Goal: Find specific page/section: Find specific page/section

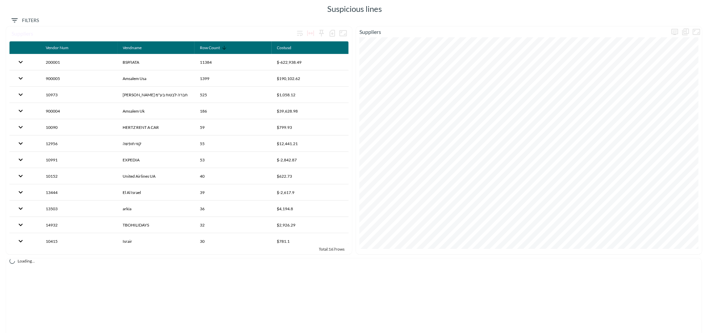
click at [26, 18] on span "Filters" at bounding box center [25, 20] width 28 height 8
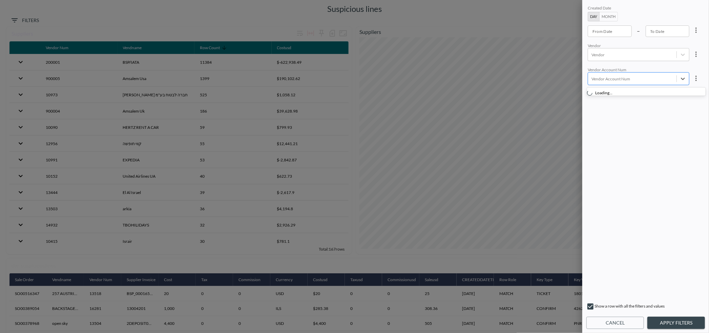
click at [608, 79] on div at bounding box center [633, 79] width 82 height 6
type input "t"
click at [597, 53] on div at bounding box center [633, 55] width 82 height 6
click at [629, 75] on span "Create "tb"" at bounding box center [649, 83] width 124 height 17
click at [595, 72] on input "TBOHILIDAYS" at bounding box center [593, 73] width 14 height 14
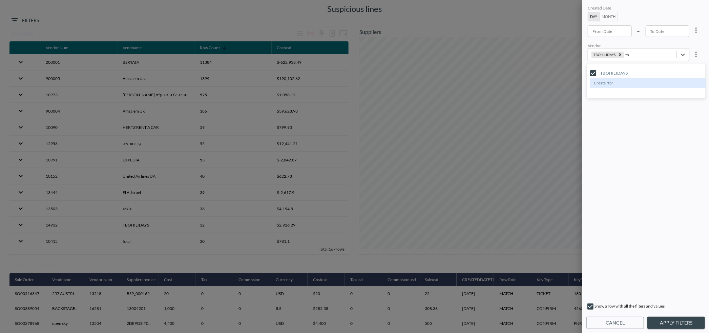
type input "tb"
type input "YYYY-MM-DD"
click at [596, 27] on div "From Date YYYY-MM-DD From Date" at bounding box center [610, 31] width 44 height 12
click at [611, 16] on button "Month" at bounding box center [609, 16] width 19 height 9
type input "YYYY-MM"
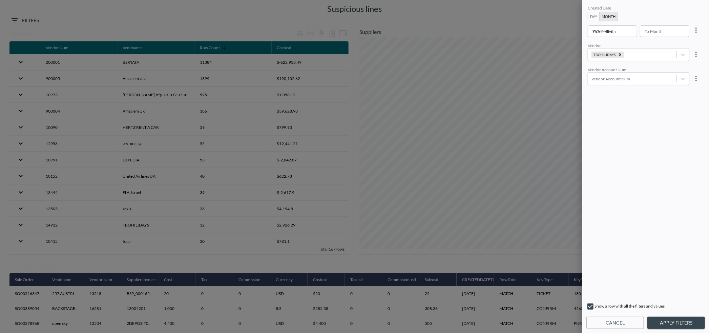
click at [602, 33] on input "YYYY-MM" at bounding box center [610, 31] width 45 height 12
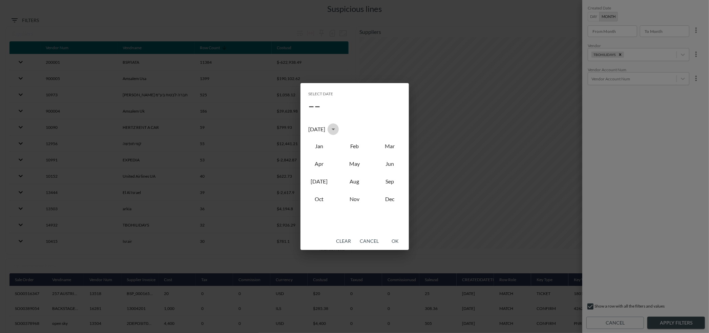
click at [338, 126] on icon "calendar view is open, switch to year view" at bounding box center [333, 129] width 8 height 8
click at [390, 167] on button "2022" at bounding box center [390, 169] width 24 height 12
click at [321, 146] on button "Jan" at bounding box center [319, 146] width 24 height 12
type input "2022-01"
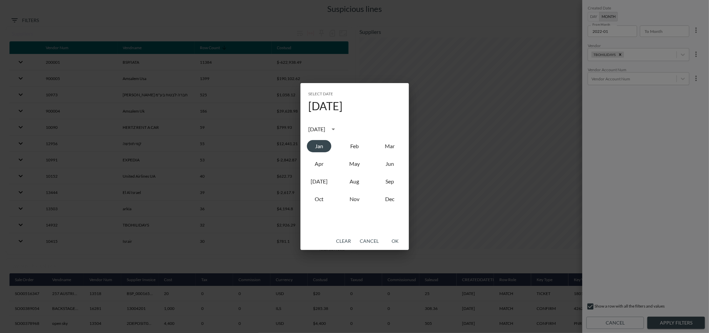
click at [669, 31] on div "Select date January 2022 January 2022 Jan Feb Mar Apr May Jun Jul Aug Sep Oct N…" at bounding box center [354, 166] width 709 height 333
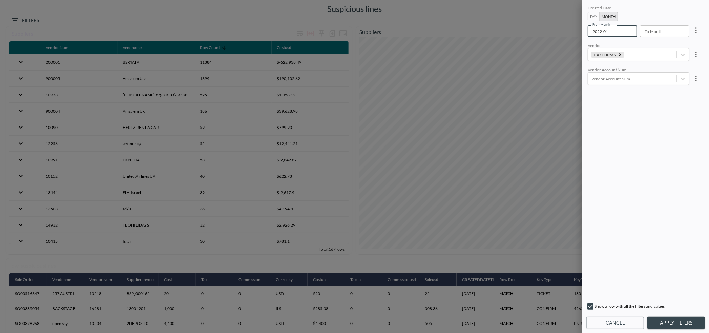
type input "YYYY-MM"
click at [669, 31] on input "YYYY-MM" at bounding box center [662, 31] width 45 height 12
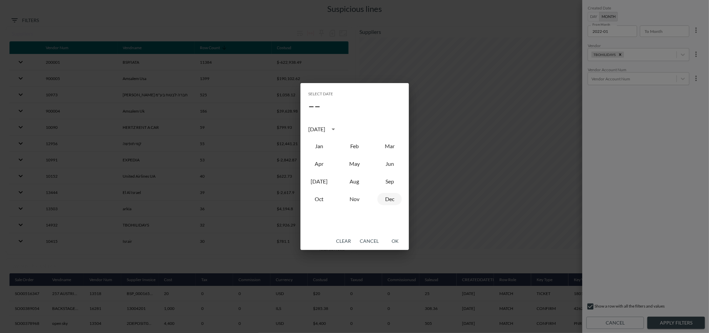
click at [390, 199] on button "Dec" at bounding box center [390, 199] width 24 height 12
type input "2025-12"
click at [657, 170] on div "Select date December 2025 December 2025 Jan Feb Mar Apr May Jun Jul Aug Sep Oct…" at bounding box center [354, 166] width 709 height 333
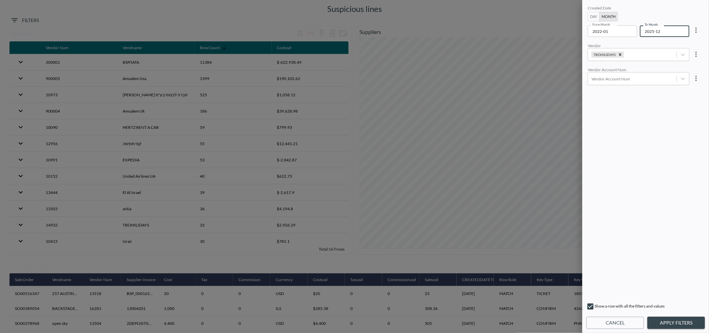
click at [661, 321] on button "Apply Filters" at bounding box center [677, 323] width 58 height 13
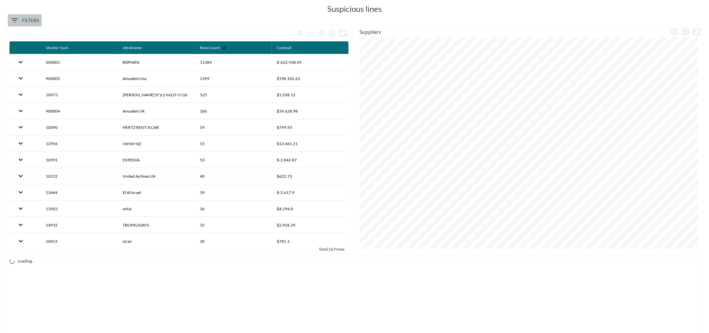
click at [34, 18] on span "Filters" at bounding box center [25, 20] width 28 height 8
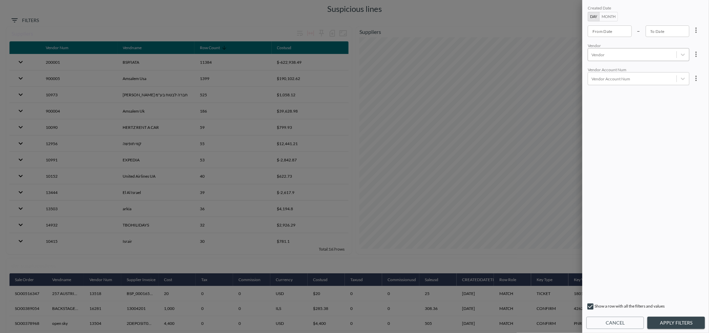
click at [605, 55] on div at bounding box center [633, 55] width 82 height 6
click at [618, 75] on span "Create "tbo"" at bounding box center [649, 83] width 124 height 17
click at [595, 73] on input "TBOHILIDAYS" at bounding box center [593, 73] width 14 height 14
type input "tbo"
click at [668, 324] on button "Apply Filters" at bounding box center [677, 323] width 58 height 13
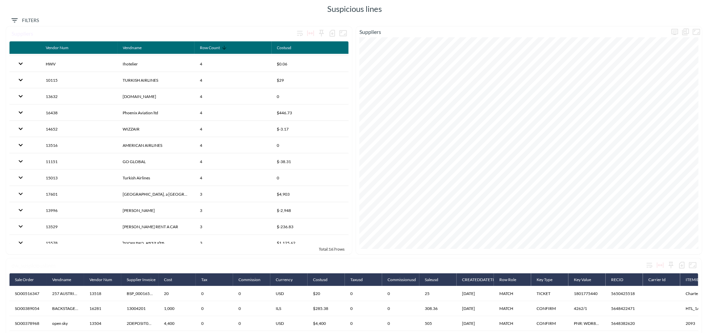
scroll to position [866, 0]
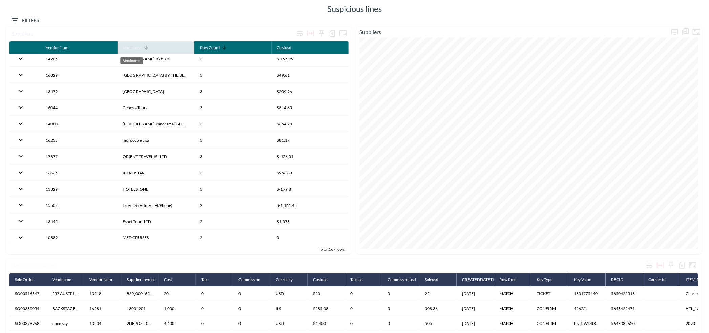
click at [138, 46] on div "Vendname" at bounding box center [132, 48] width 19 height 8
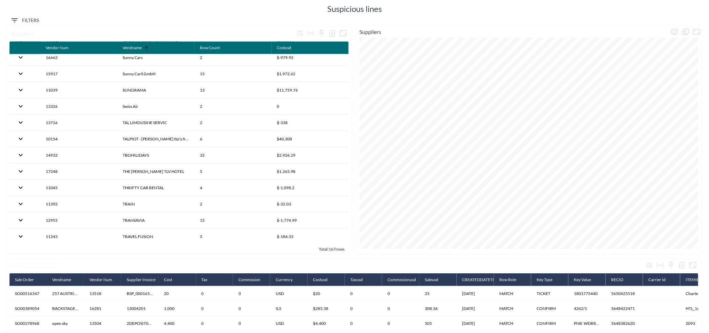
scroll to position [1581, 0]
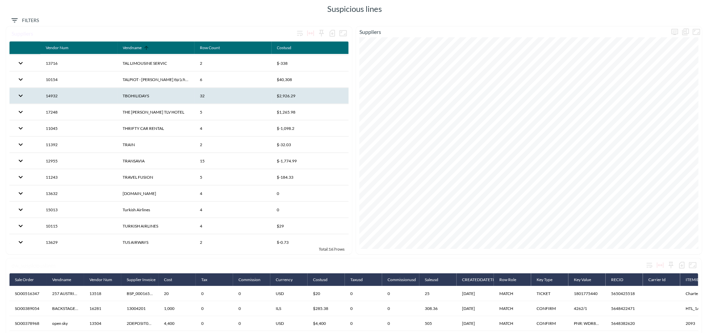
click at [142, 96] on th "TBOHILIDAYS" at bounding box center [156, 96] width 77 height 16
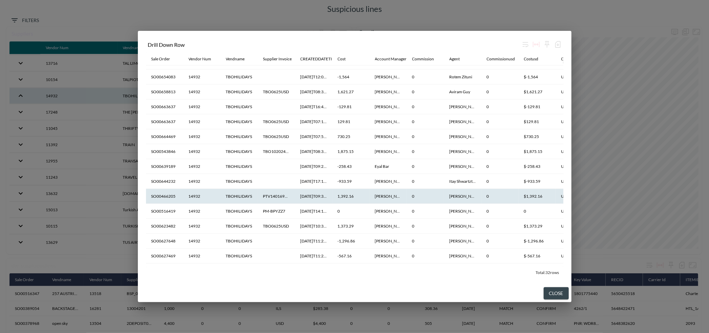
scroll to position [150, 0]
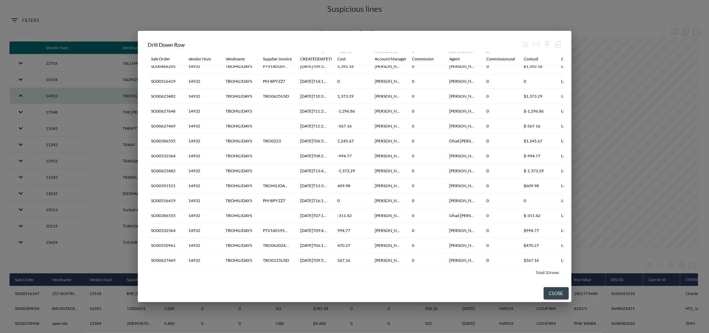
click at [560, 293] on button "Close" at bounding box center [556, 293] width 25 height 13
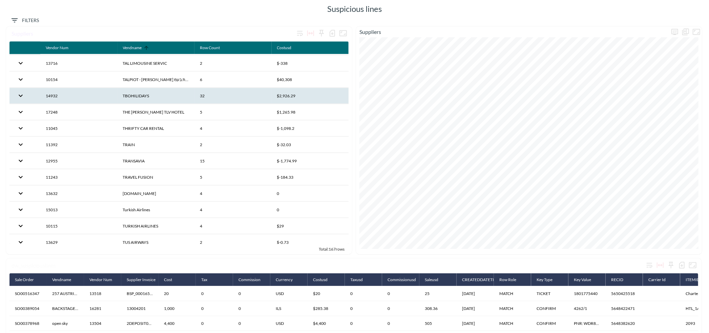
click at [34, 19] on span "Filters" at bounding box center [25, 20] width 28 height 8
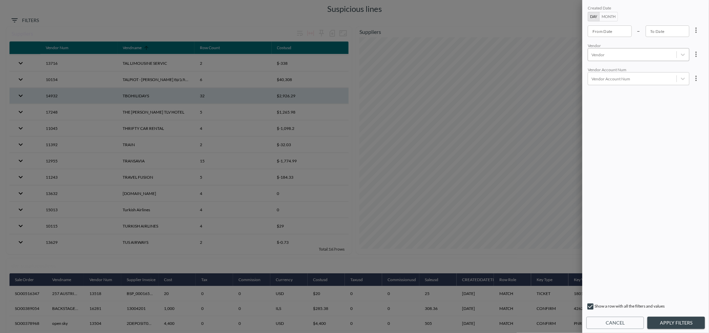
click at [618, 59] on div "Vendor" at bounding box center [632, 54] width 88 height 9
click at [594, 72] on input "TBOHILIDAYS" at bounding box center [593, 73] width 14 height 14
type input "tbo"
click at [673, 322] on button "Apply Filters" at bounding box center [677, 323] width 58 height 13
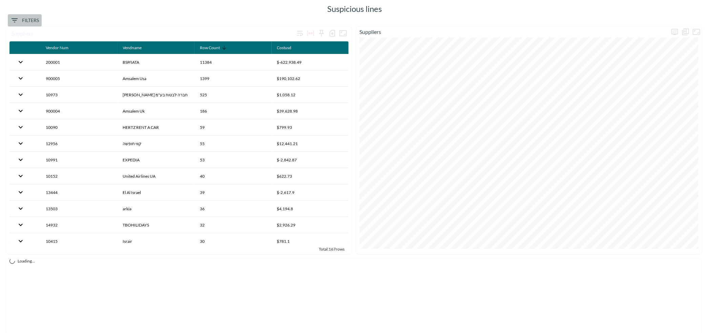
click at [26, 17] on span "Filters" at bounding box center [25, 20] width 28 height 8
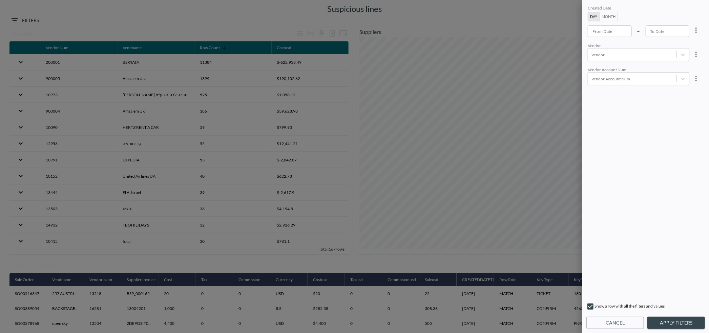
click at [621, 321] on button "Cancel" at bounding box center [616, 323] width 58 height 13
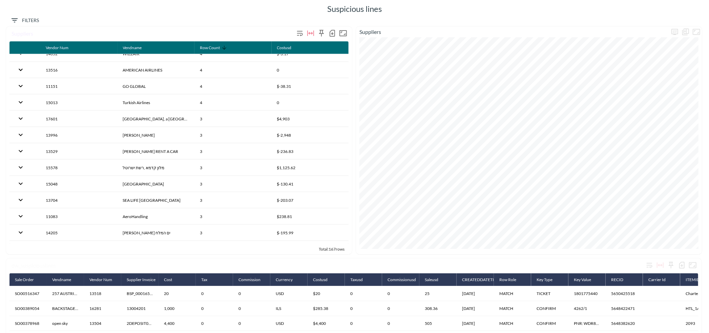
scroll to position [602, 0]
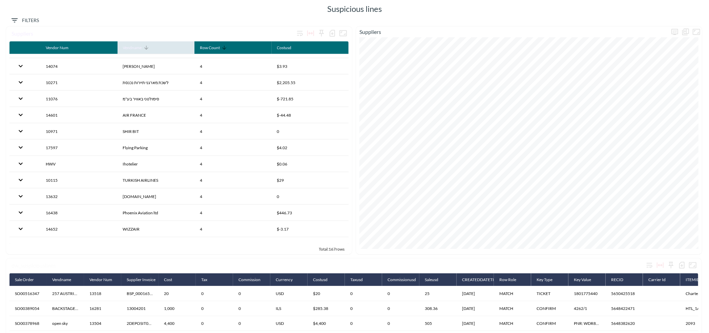
click at [141, 47] on div "Vendname" at bounding box center [132, 48] width 19 height 8
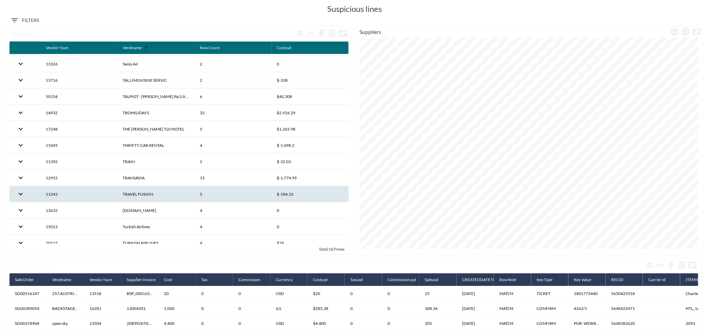
scroll to position [1544, 0]
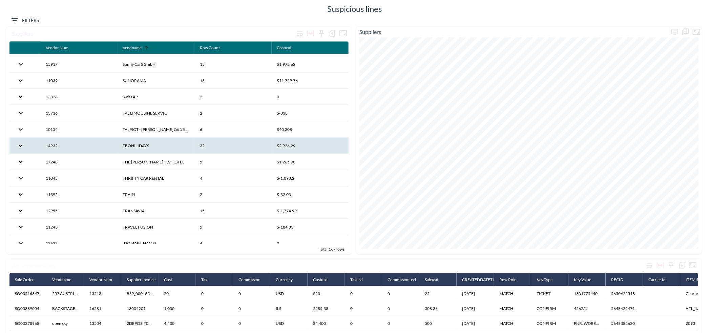
click at [147, 144] on th "TBOHILIDAYS" at bounding box center [156, 146] width 77 height 16
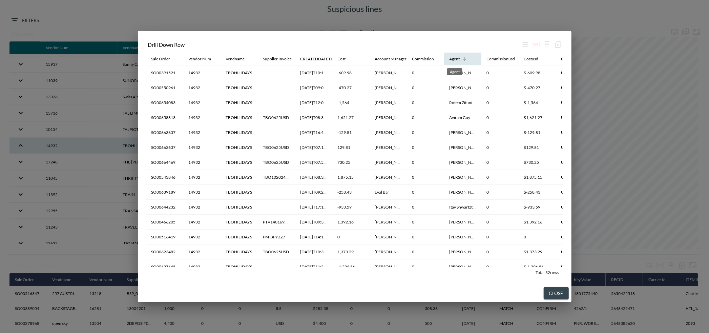
click at [458, 60] on div "Agent" at bounding box center [455, 59] width 11 height 8
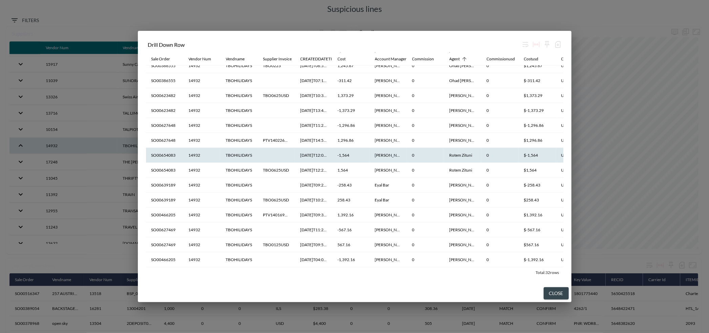
scroll to position [252, 0]
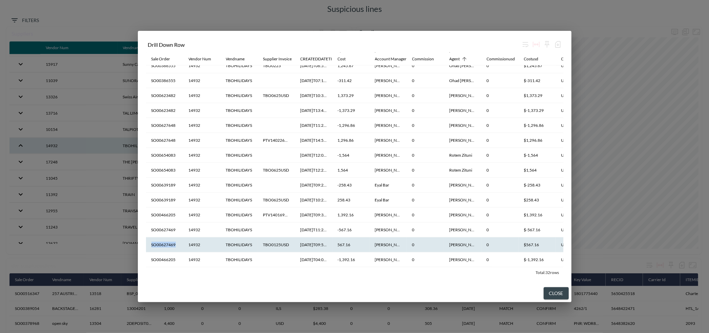
drag, startPoint x: 175, startPoint y: 244, endPoint x: 149, endPoint y: 245, distance: 25.4
click at [149, 245] on th "SO00627469" at bounding box center [164, 244] width 37 height 15
copy th "SO00627469"
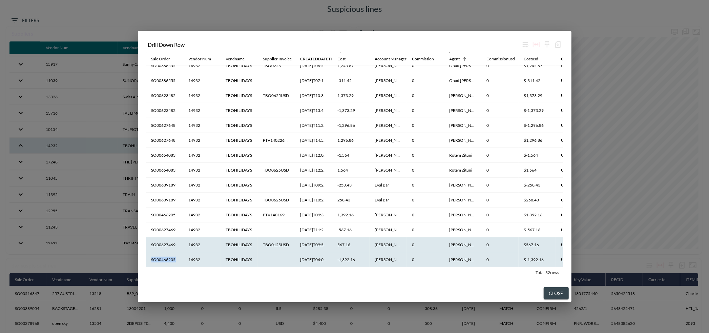
drag, startPoint x: 178, startPoint y: 257, endPoint x: 150, endPoint y: 255, distance: 27.5
click at [150, 255] on th "SO00466205" at bounding box center [164, 259] width 37 height 15
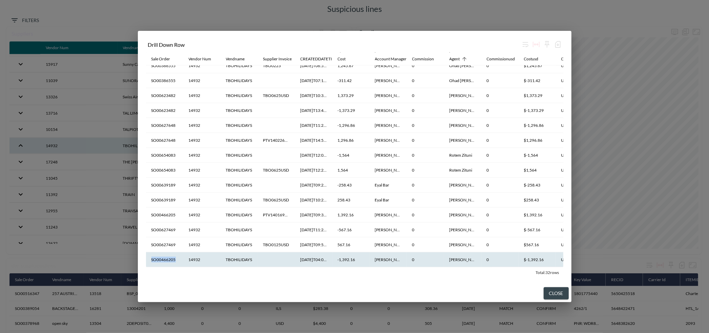
copy th "SO00466205"
click at [163, 63] on div "Sale Order" at bounding box center [161, 69] width 24 height 13
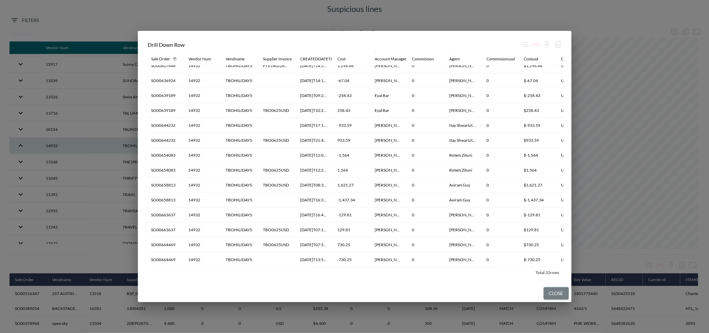
click at [555, 292] on button "Close" at bounding box center [556, 293] width 25 height 13
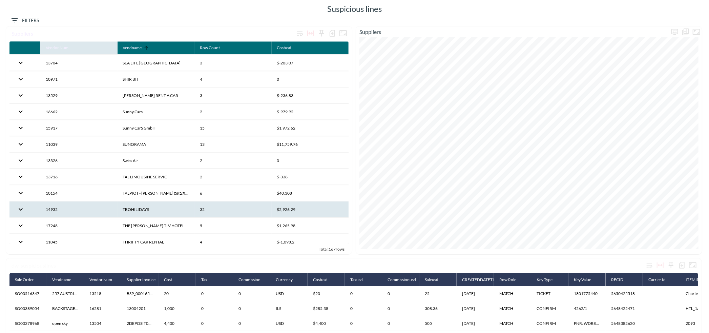
scroll to position [1393, 0]
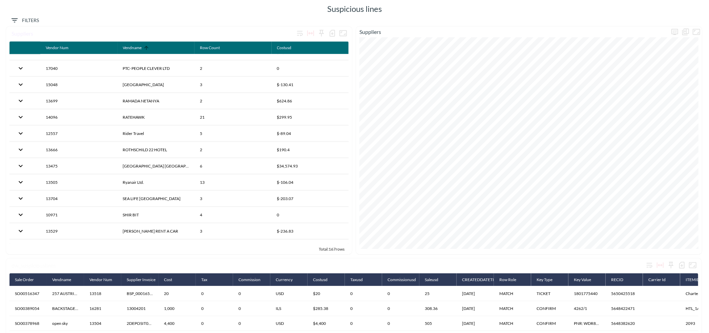
click at [37, 17] on span "0 Filters" at bounding box center [25, 20] width 28 height 8
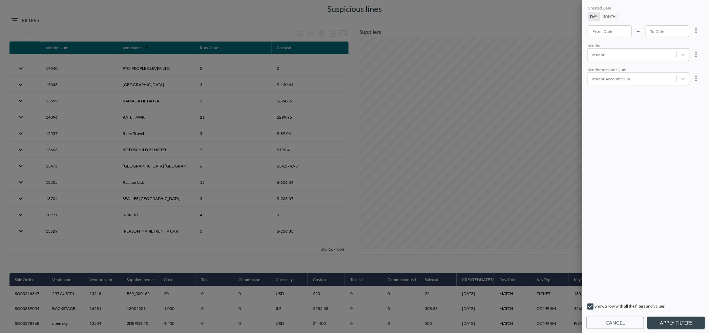
click at [607, 50] on div "Vendor" at bounding box center [632, 54] width 88 height 9
type input "א"
type input "ג"
type input "e"
click at [594, 72] on input "TBOHILIDAYS" at bounding box center [593, 73] width 14 height 14
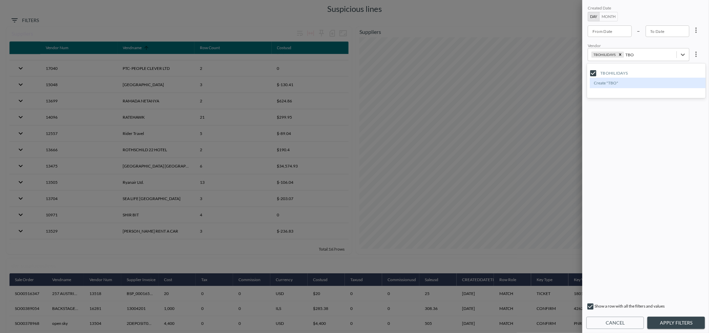
type input "TBO"
click at [666, 322] on button "Apply Filters" at bounding box center [677, 323] width 58 height 13
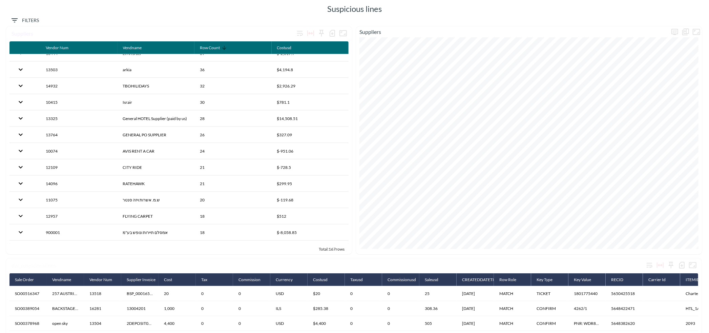
scroll to position [75, 0]
click at [31, 18] on span "Filters" at bounding box center [25, 20] width 28 height 8
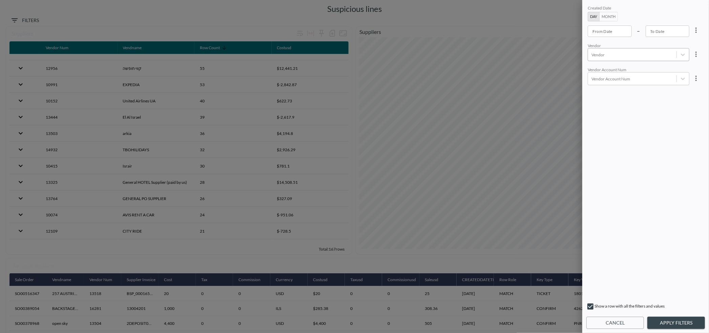
click at [602, 54] on div at bounding box center [633, 55] width 82 height 6
click at [625, 74] on div "TBOHILIDAYS" at bounding box center [619, 73] width 36 height 12
type input "TBO"
click at [673, 322] on button "Apply Filters" at bounding box center [677, 323] width 58 height 13
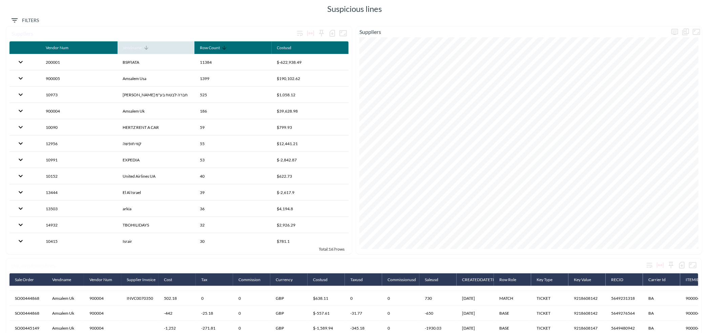
click at [140, 47] on div "Vendname" at bounding box center [132, 48] width 19 height 8
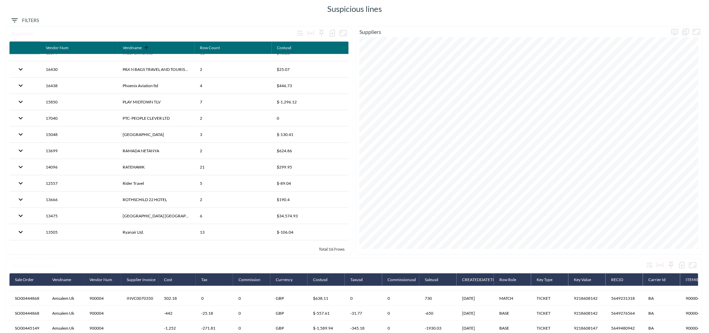
scroll to position [1506, 0]
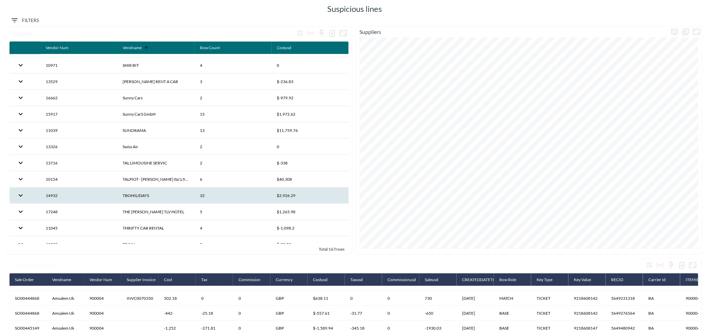
click at [155, 197] on th "TBOHILIDAYS" at bounding box center [156, 195] width 77 height 16
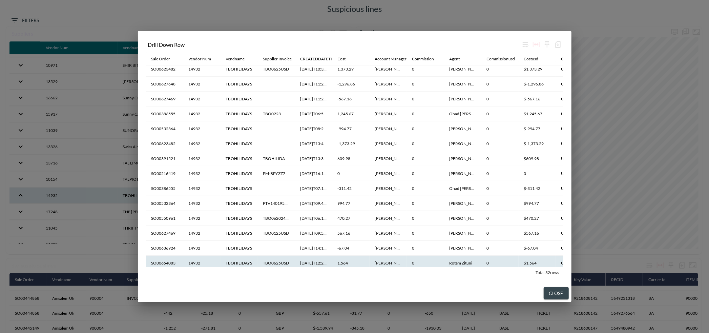
scroll to position [252, 0]
